Goal: Browse casually: Explore the website without a specific task or goal

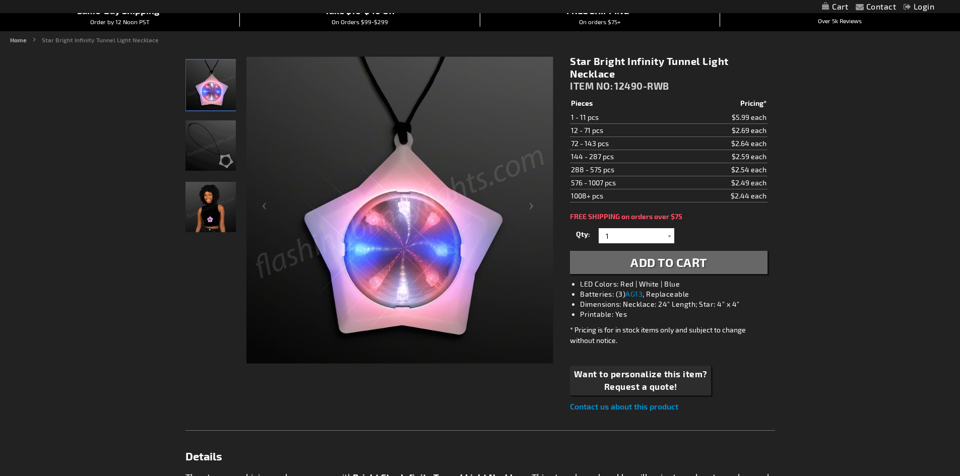
click at [223, 151] on img "Star Bright Infinity Tunnel Light Necklace" at bounding box center [211, 145] width 50 height 50
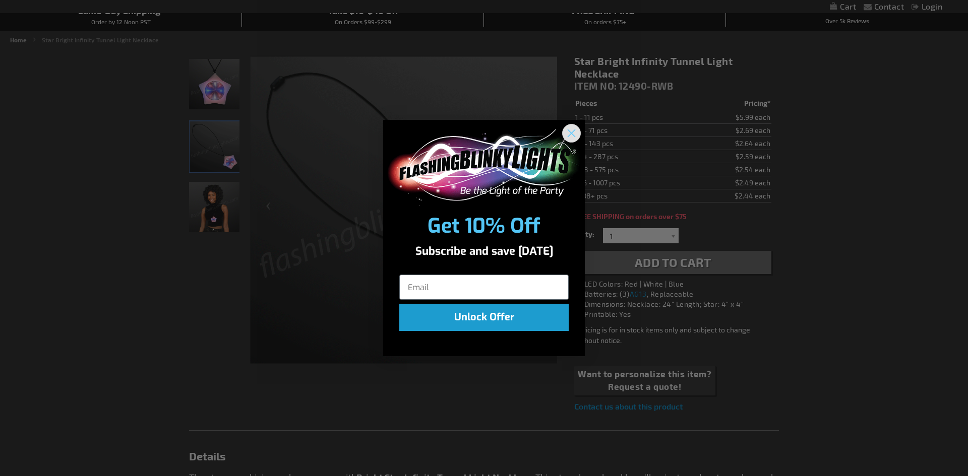
click at [569, 132] on circle "Close dialog" at bounding box center [571, 133] width 17 height 17
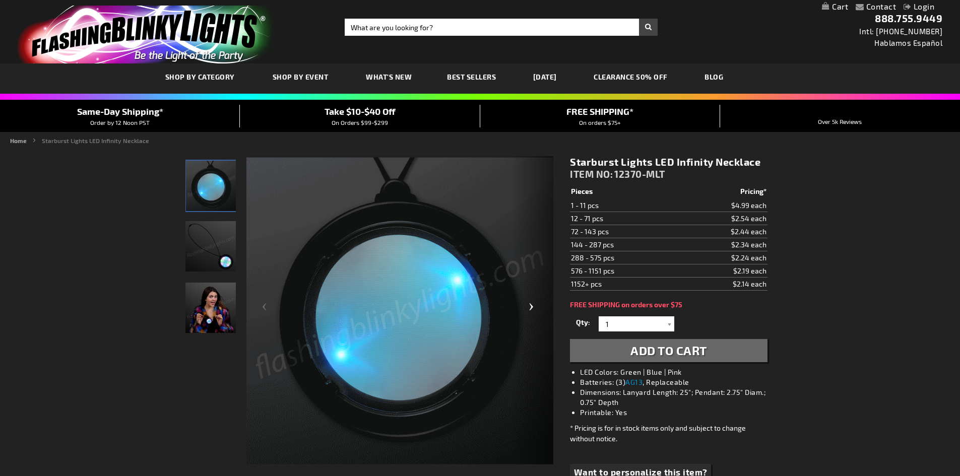
click at [536, 308] on div "Next" at bounding box center [533, 311] width 40 height 310
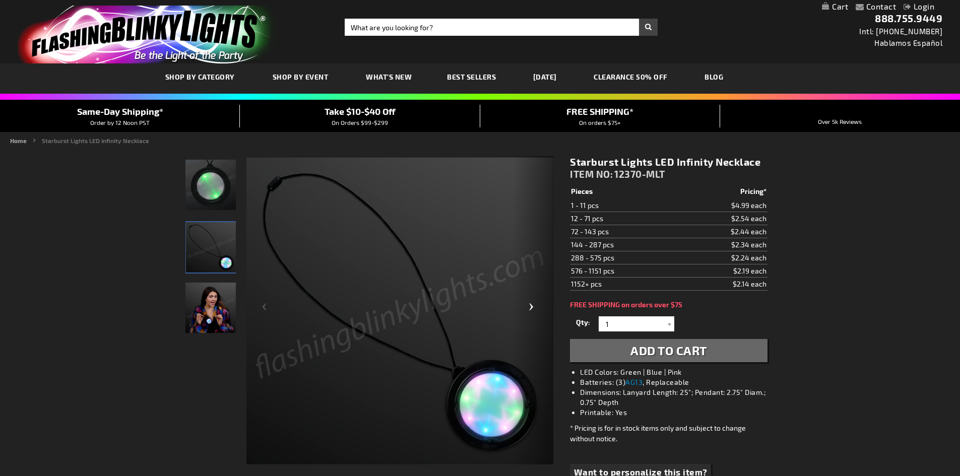
click at [535, 308] on div "Next" at bounding box center [533, 311] width 40 height 310
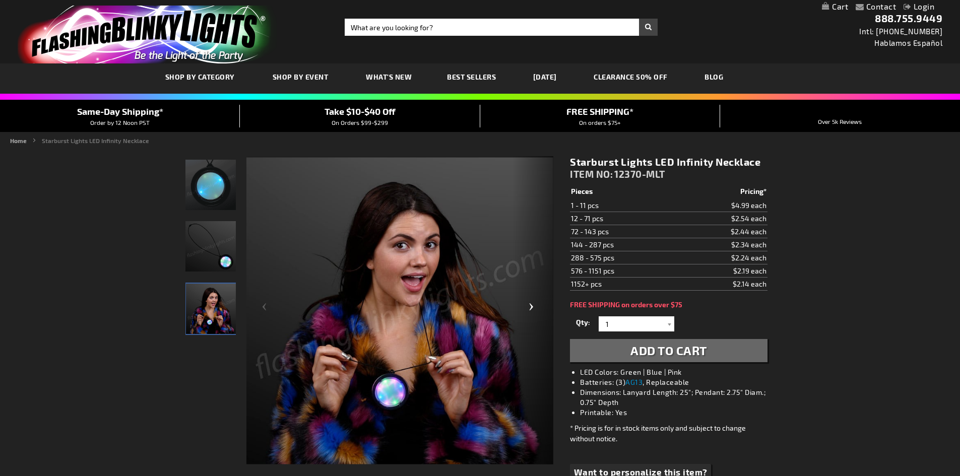
click at [535, 308] on div "Next" at bounding box center [533, 311] width 40 height 310
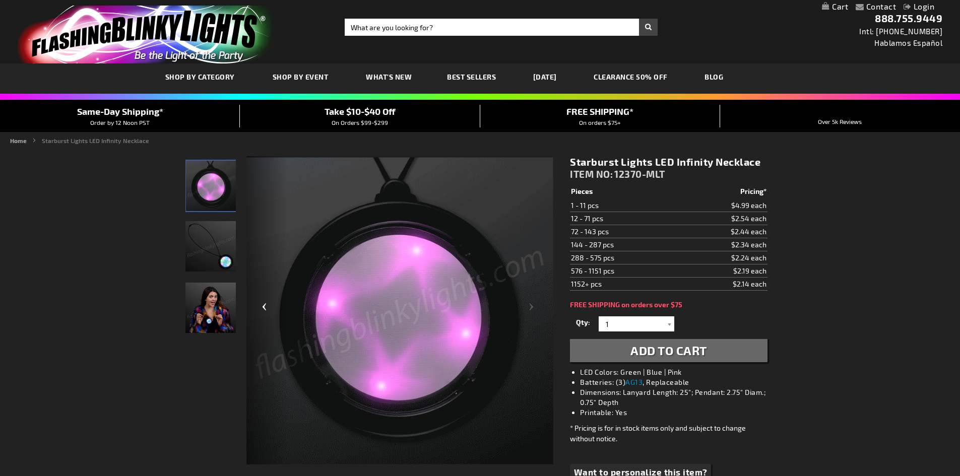
click at [262, 311] on div "Previous" at bounding box center [267, 311] width 40 height 310
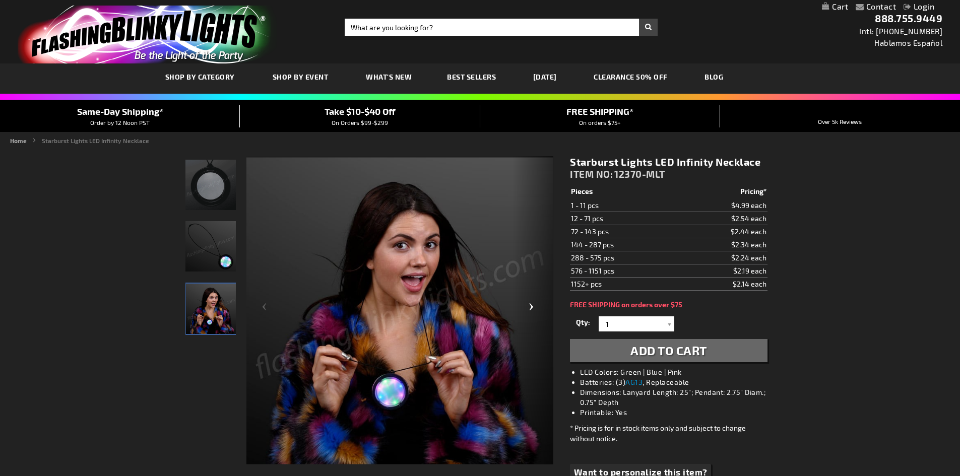
click at [530, 314] on div "Next" at bounding box center [533, 311] width 40 height 310
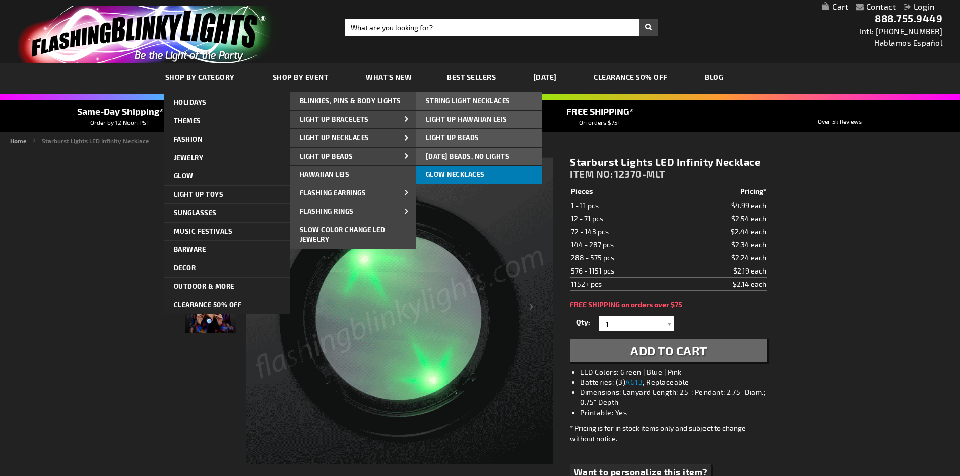
click at [449, 176] on span "Glow Necklaces" at bounding box center [455, 174] width 59 height 8
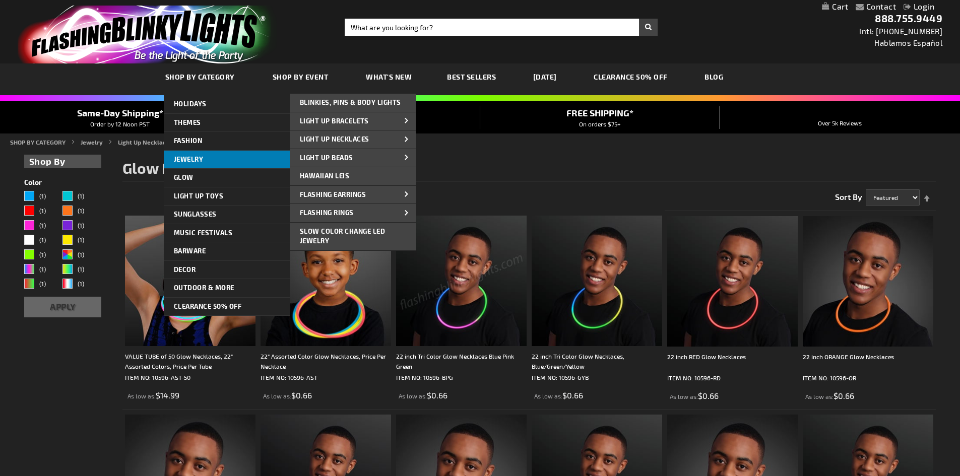
click at [185, 156] on span "Jewelry" at bounding box center [189, 159] width 30 height 8
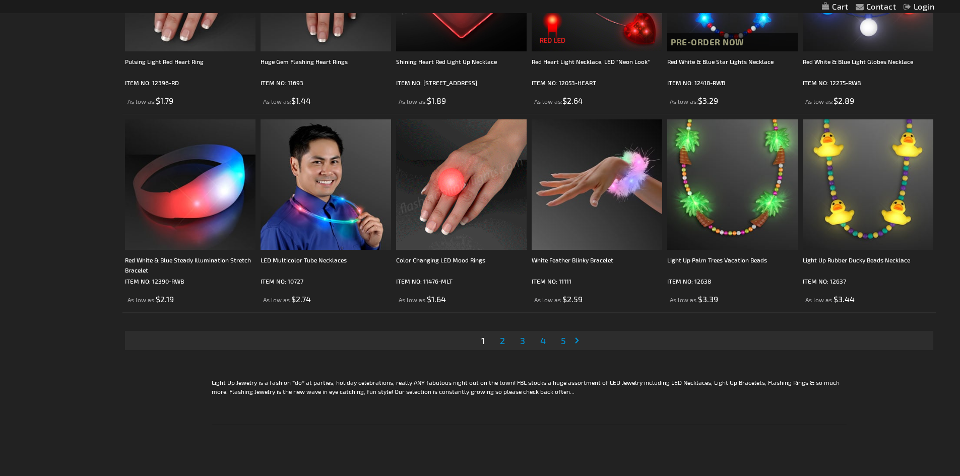
scroll to position [2017, 0]
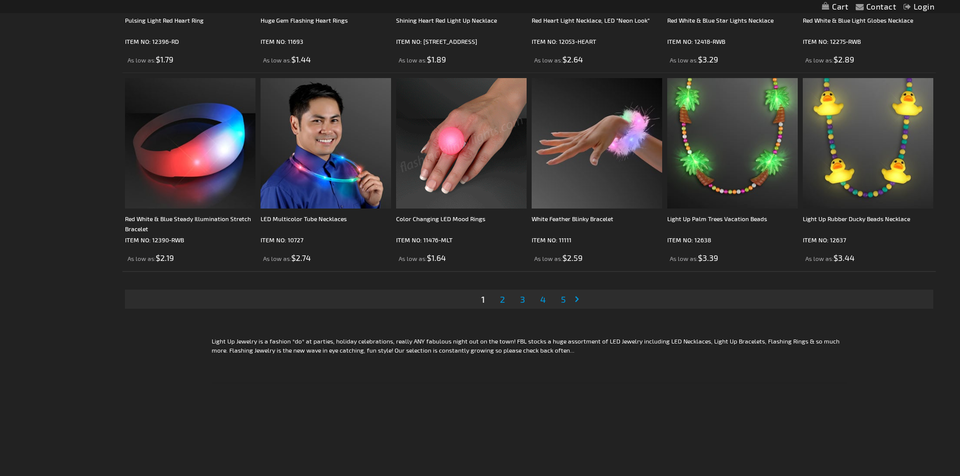
click at [505, 302] on span "2" at bounding box center [502, 299] width 5 height 11
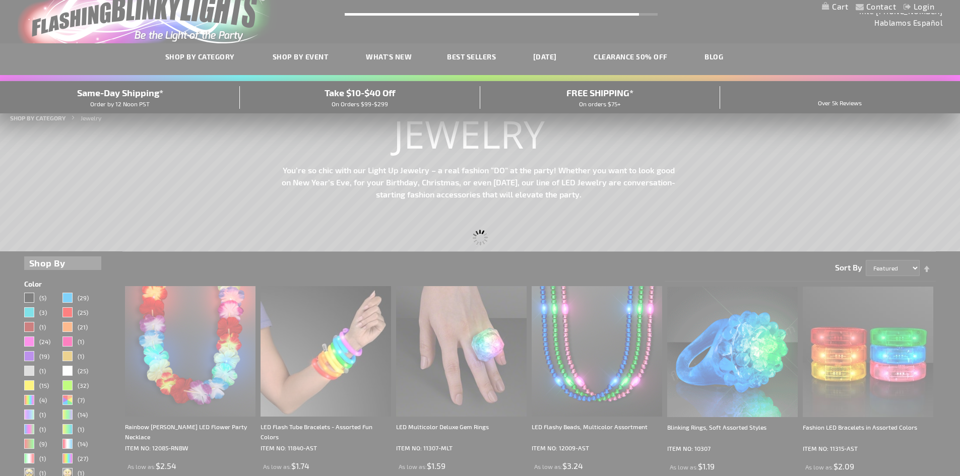
scroll to position [10, 0]
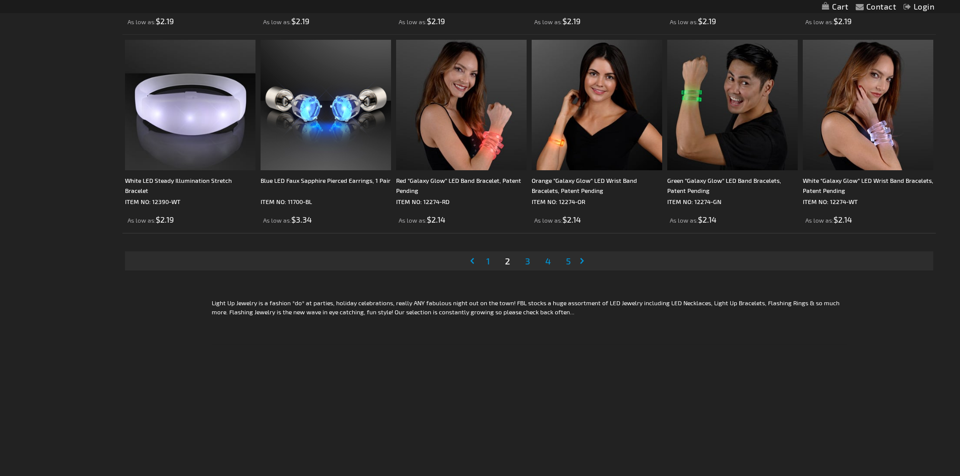
scroll to position [2067, 0]
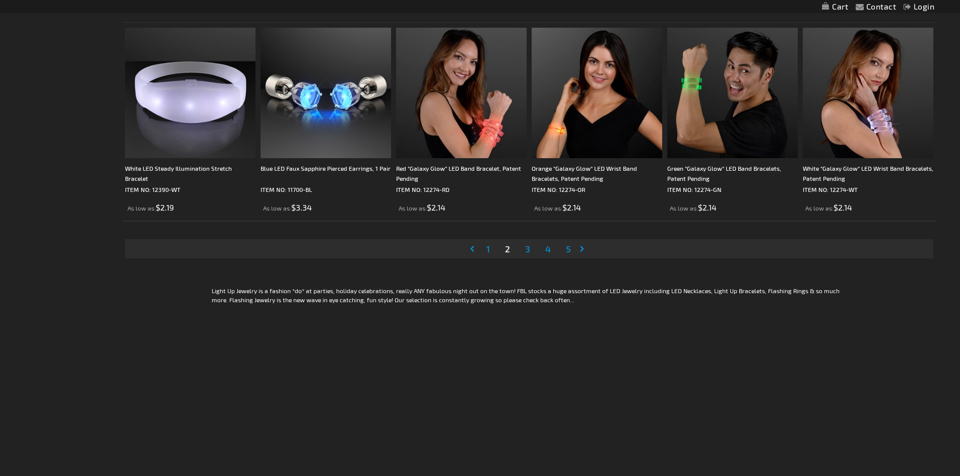
click at [527, 248] on span "3" at bounding box center [527, 249] width 5 height 11
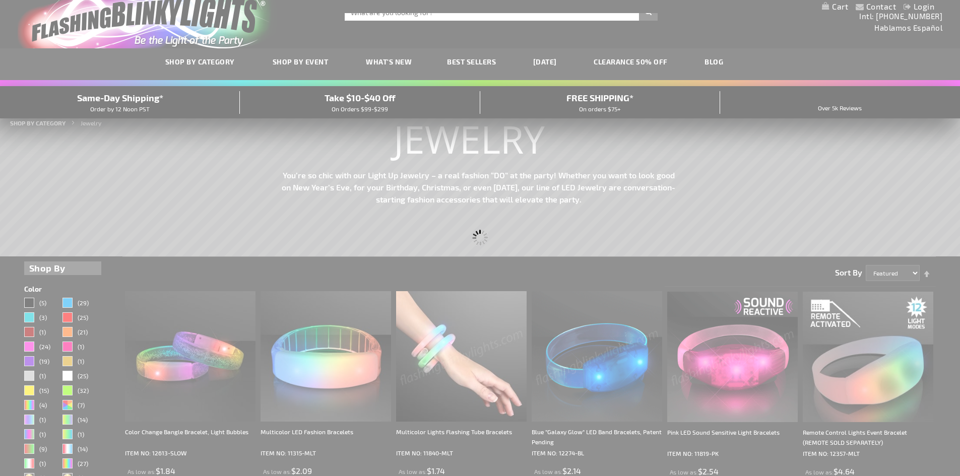
scroll to position [7, 0]
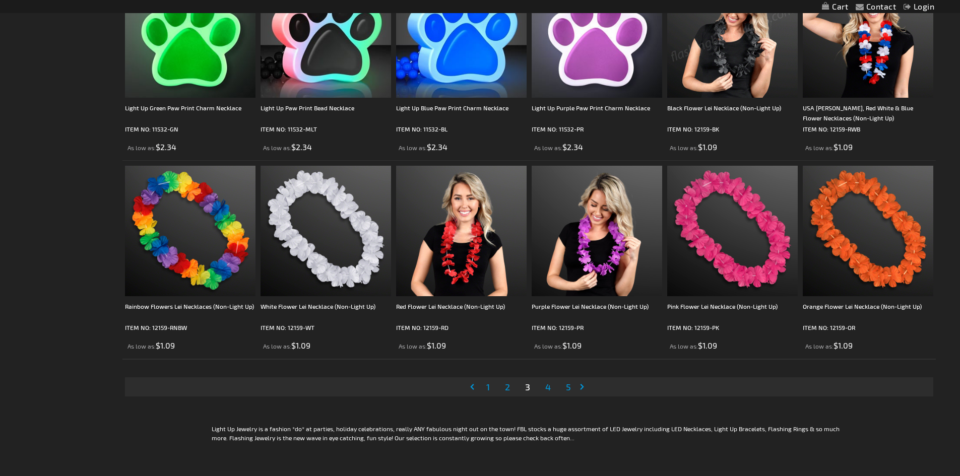
scroll to position [2017, 0]
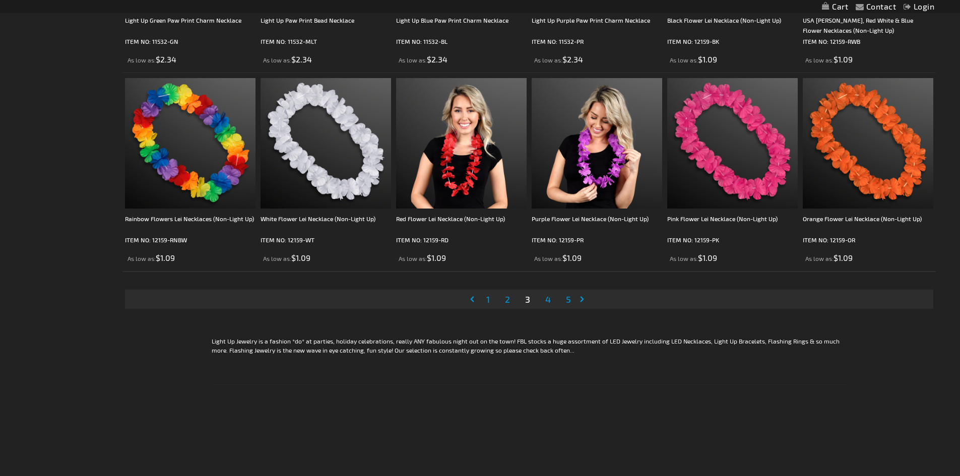
click at [546, 301] on span "4" at bounding box center [549, 299] width 6 height 11
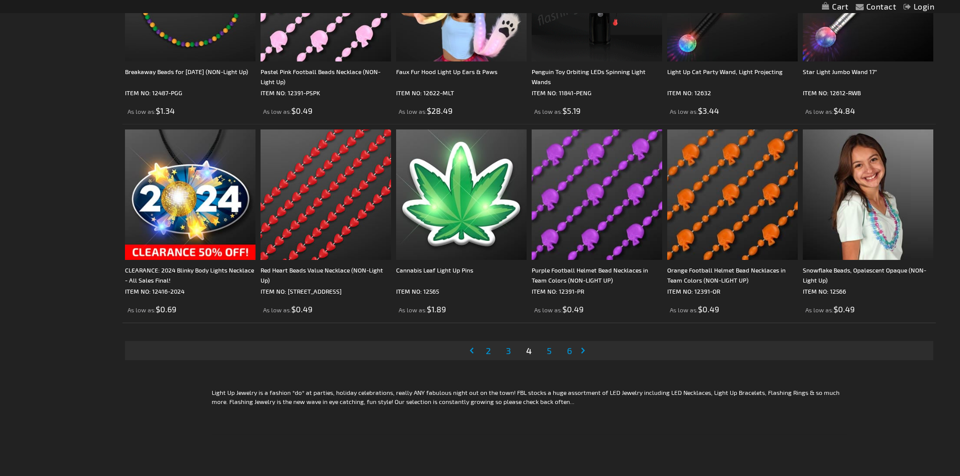
scroll to position [1966, 0]
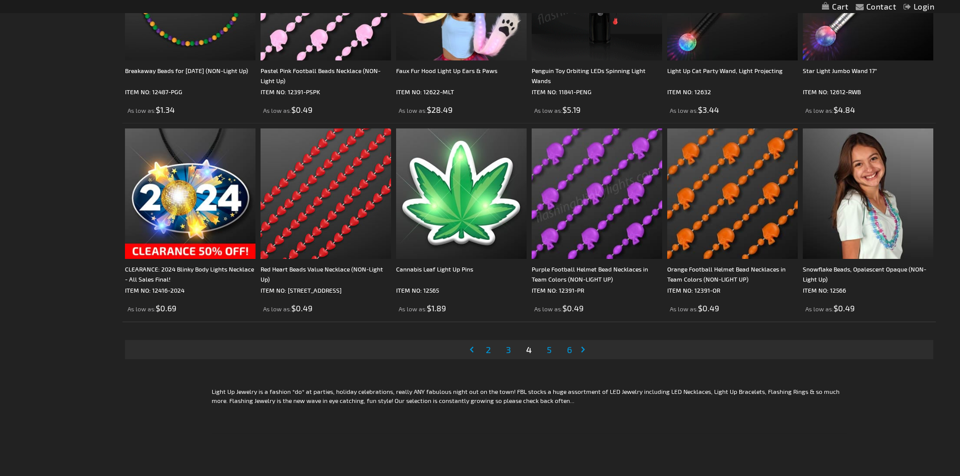
click at [552, 347] on link "Page 5" at bounding box center [549, 349] width 9 height 15
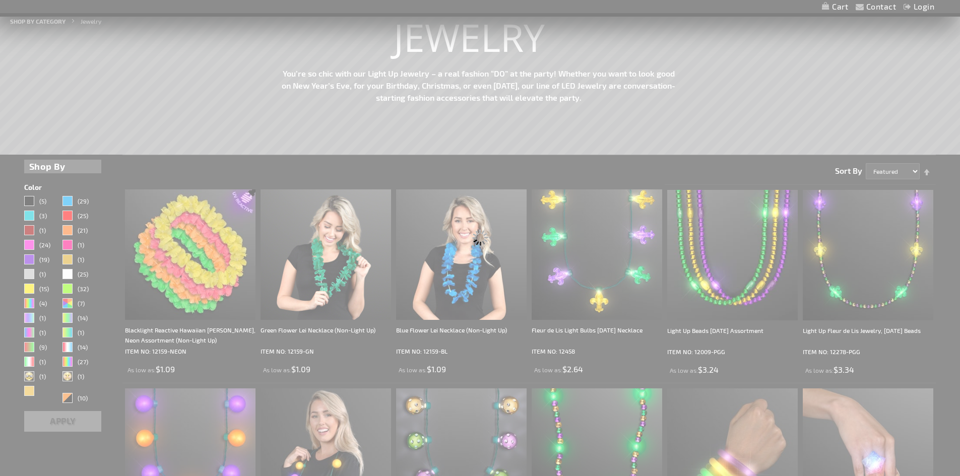
scroll to position [49, 0]
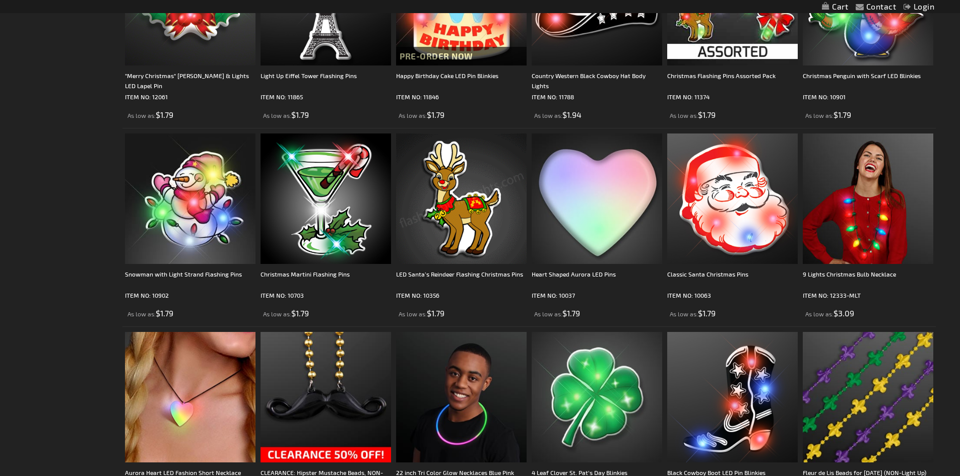
scroll to position [1865, 0]
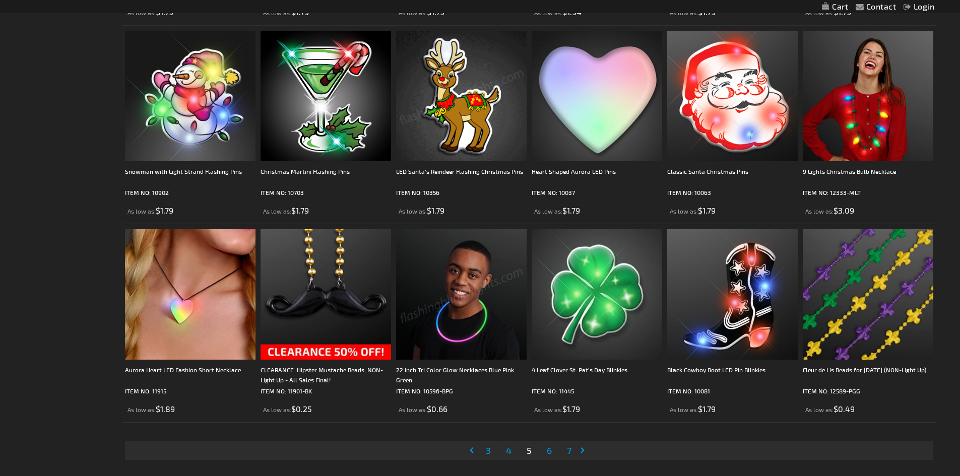
click at [547, 452] on span "6" at bounding box center [549, 450] width 5 height 11
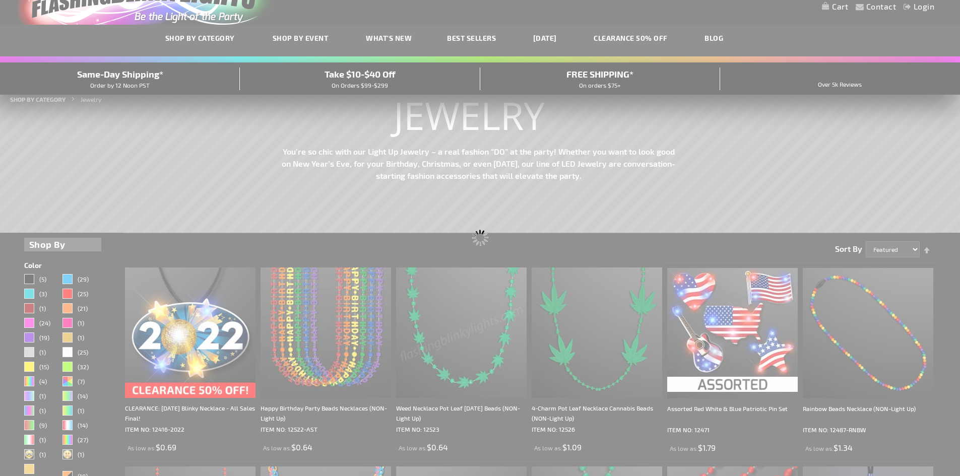
scroll to position [9, 0]
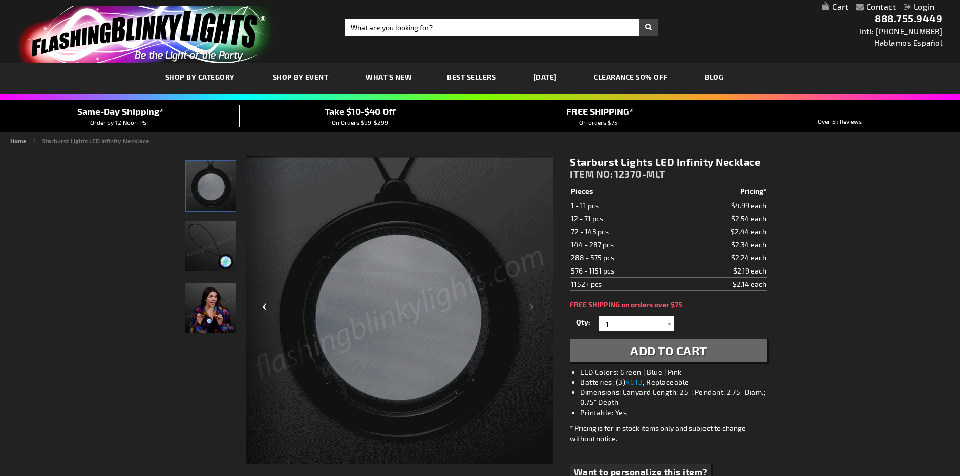
click at [265, 308] on div "Previous" at bounding box center [267, 311] width 40 height 310
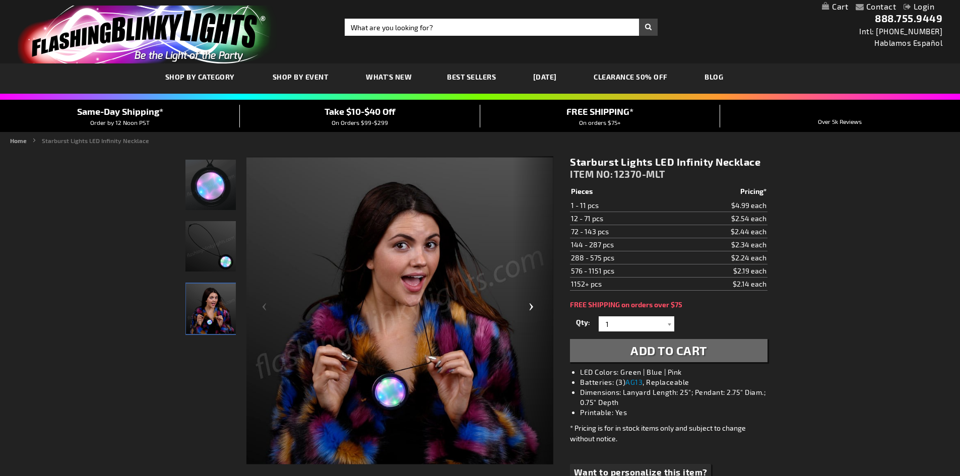
click at [532, 310] on div "Next" at bounding box center [533, 311] width 40 height 310
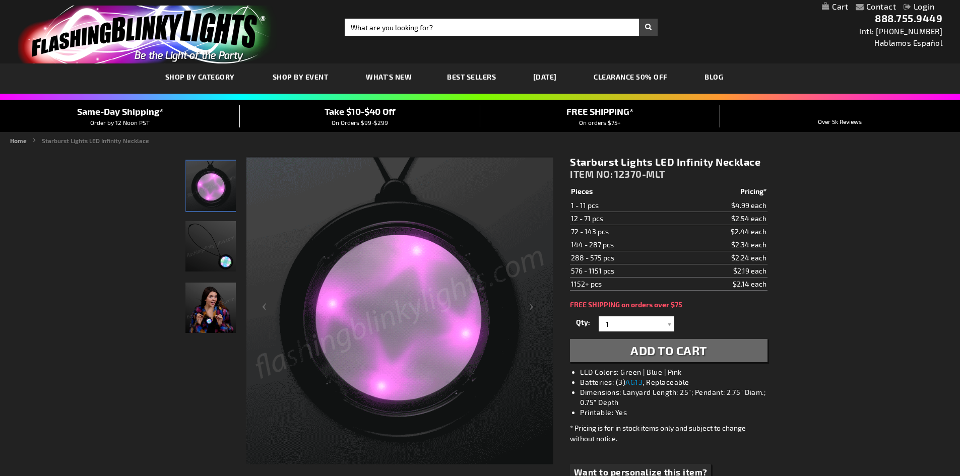
click at [565, 77] on link "[DATE]" at bounding box center [545, 77] width 39 height 34
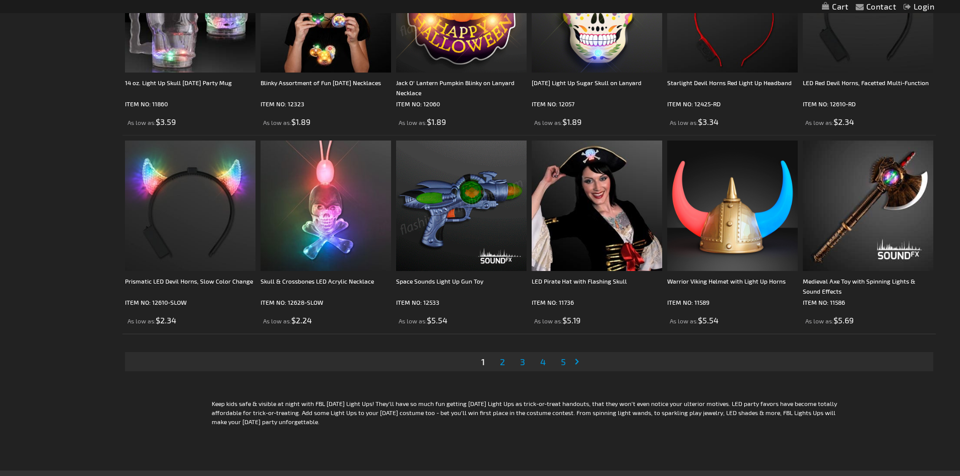
scroll to position [2017, 0]
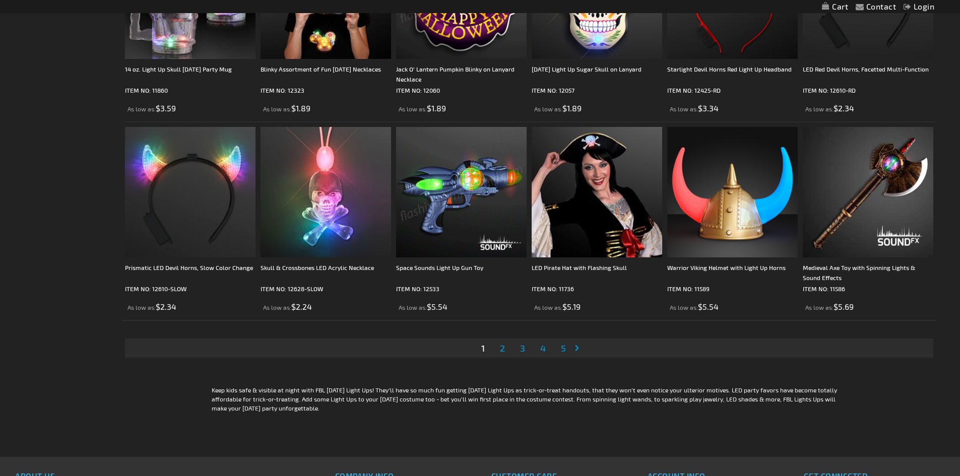
click at [501, 350] on span "2" at bounding box center [502, 348] width 5 height 11
